Goal: Navigation & Orientation: Understand site structure

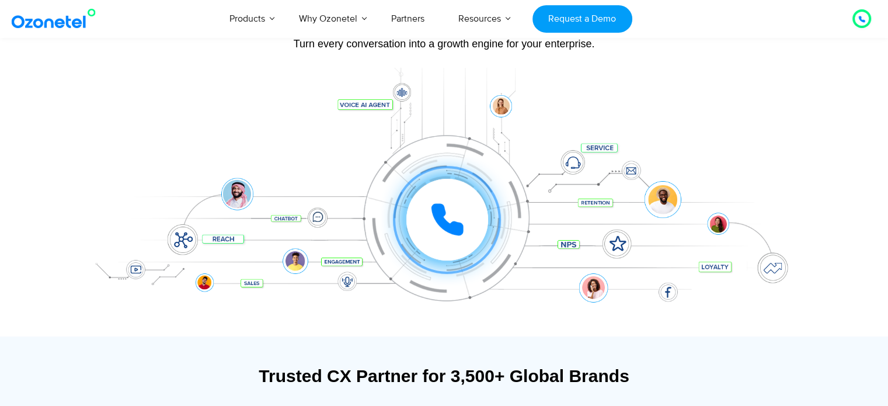
scroll to position [140, 0]
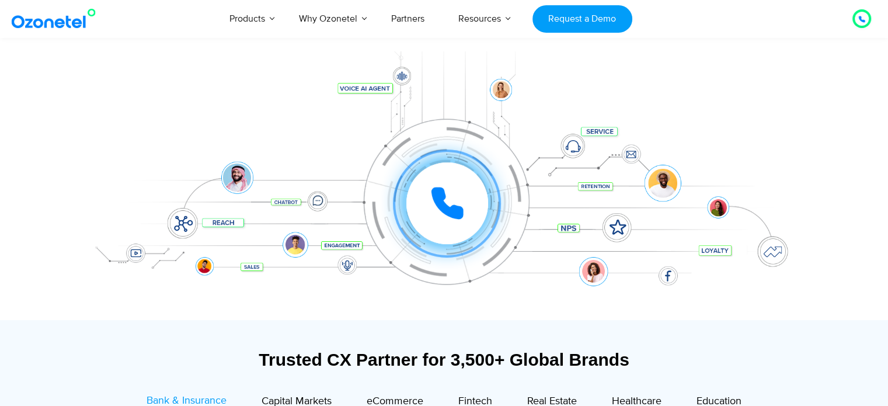
click at [439, 191] on icon at bounding box center [447, 203] width 29 height 29
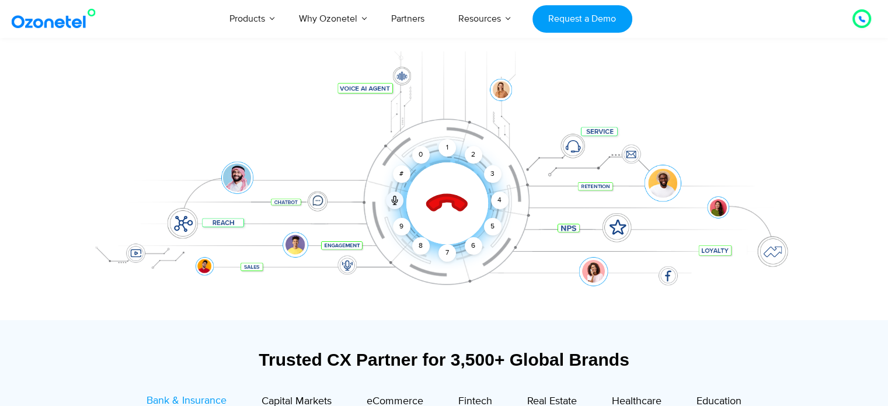
click at [439, 191] on icon at bounding box center [447, 204] width 50 height 50
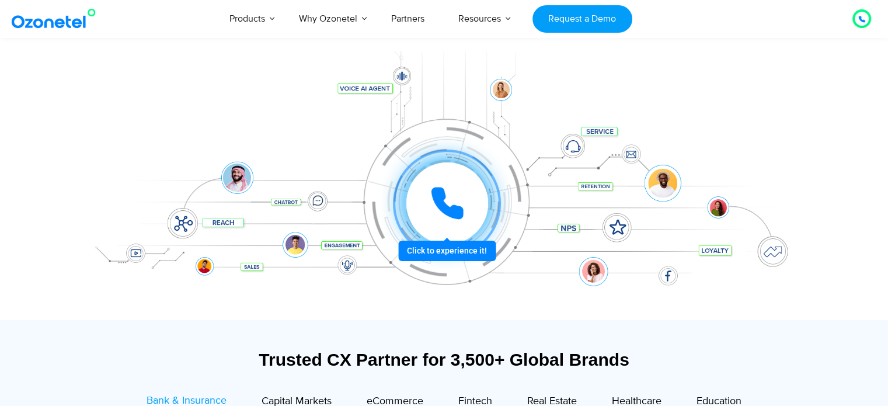
click at [440, 197] on icon at bounding box center [447, 203] width 29 height 29
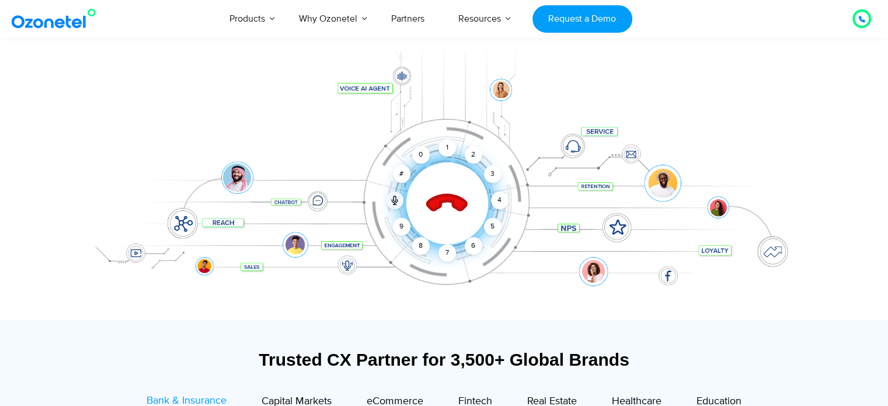
click at [440, 197] on icon at bounding box center [446, 203] width 41 height 41
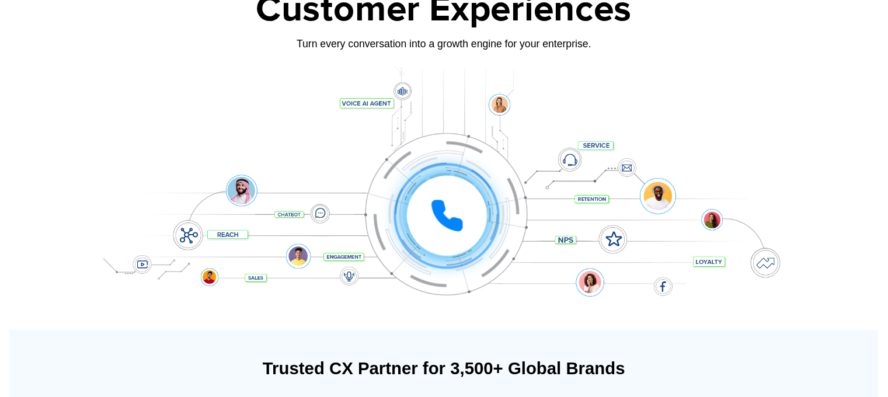
scroll to position [0, 0]
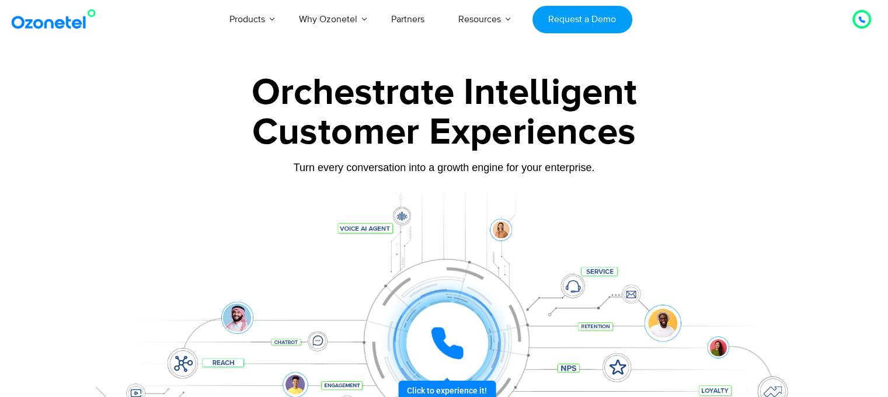
click at [410, 330] on div at bounding box center [447, 343] width 82 height 82
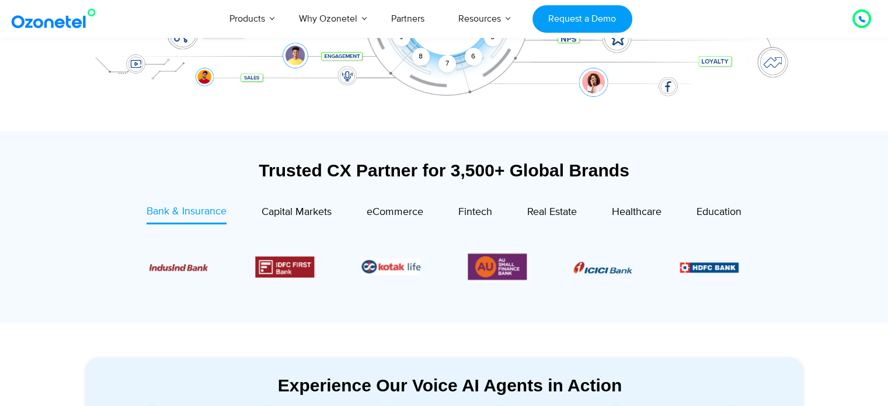
scroll to position [308, 0]
